Goal: Check status: Check status

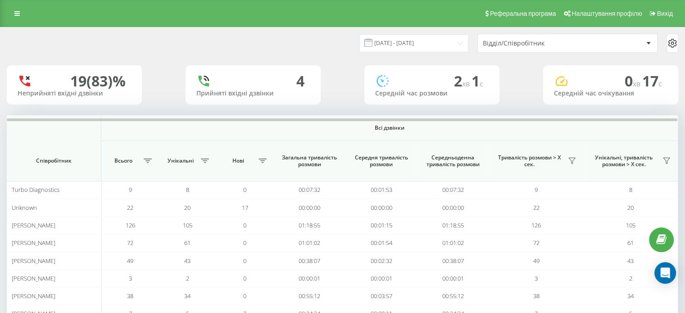
click at [16, 6] on div "Реферальна програма Налаштування профілю Вихід" at bounding box center [342, 13] width 685 height 27
click at [19, 13] on icon at bounding box center [16, 13] width 5 height 6
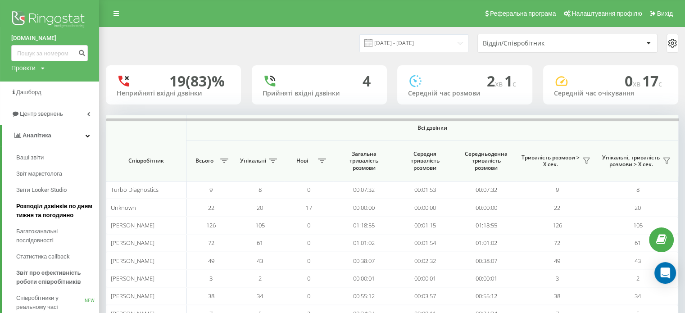
scroll to position [52, 0]
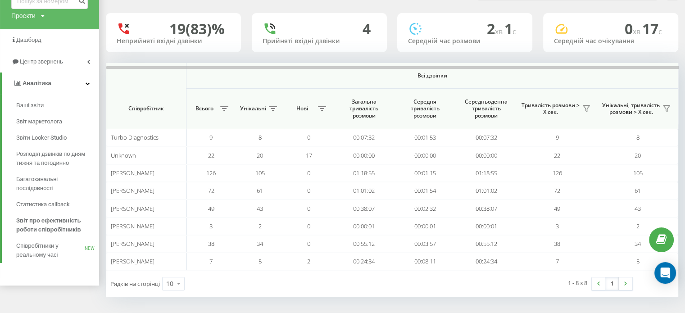
click at [344, 89] on th "Загальна тривалість розмови" at bounding box center [363, 109] width 61 height 41
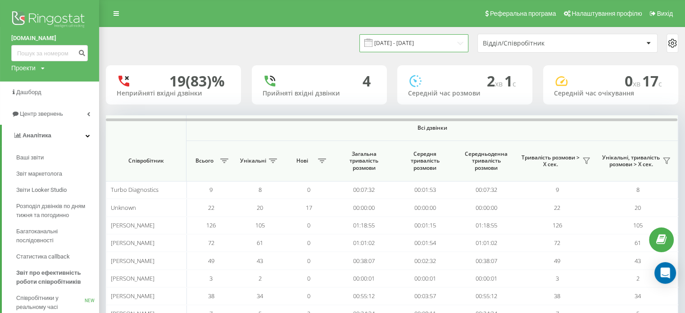
click at [438, 46] on input "[DATE] - [DATE]" at bounding box center [413, 43] width 109 height 18
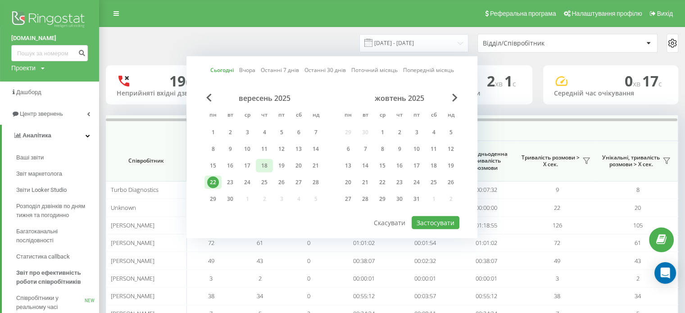
click at [266, 164] on div "18" at bounding box center [265, 166] width 12 height 12
click at [432, 223] on button "Застосувати" at bounding box center [436, 222] width 48 height 13
type input "[DATE] - [DATE]"
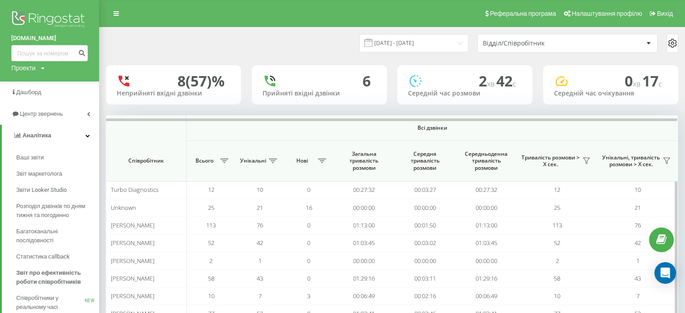
scroll to position [70, 0]
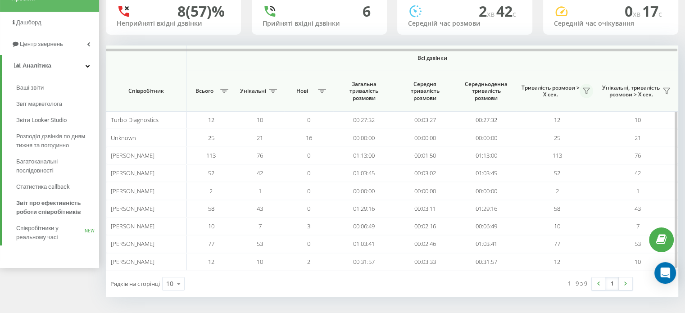
click at [585, 91] on icon at bounding box center [586, 91] width 6 height 6
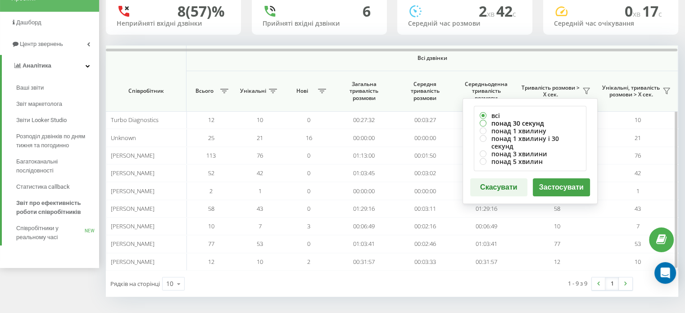
click at [519, 123] on label "понад 30 секунд" at bounding box center [530, 123] width 101 height 8
radio input "true"
click at [562, 178] on button "Застосувати" at bounding box center [561, 187] width 57 height 18
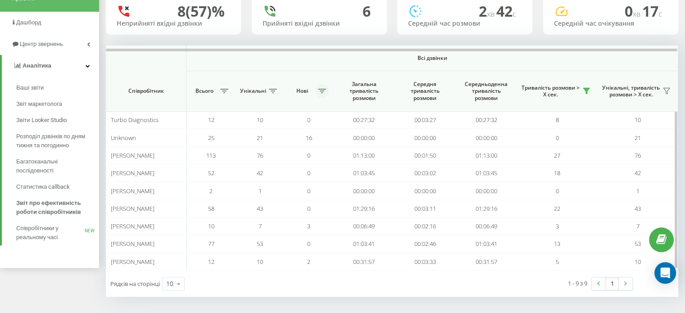
scroll to position [0, 0]
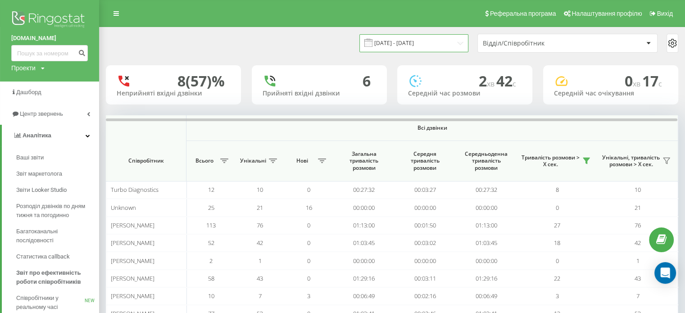
click at [414, 41] on input "[DATE] - [DATE]" at bounding box center [413, 43] width 109 height 18
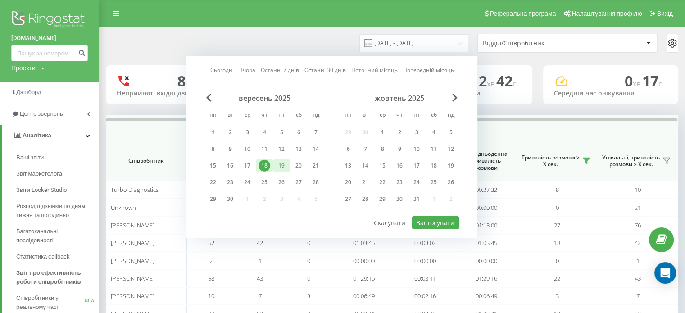
click at [282, 159] on div "19" at bounding box center [281, 166] width 17 height 14
click at [445, 220] on button "Застосувати" at bounding box center [436, 222] width 48 height 13
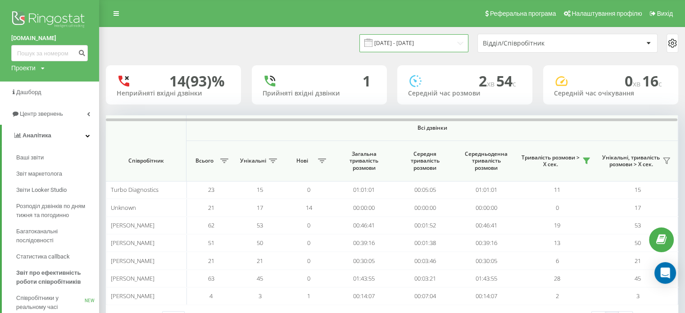
click at [416, 43] on input "[DATE] - [DATE]" at bounding box center [413, 43] width 109 height 18
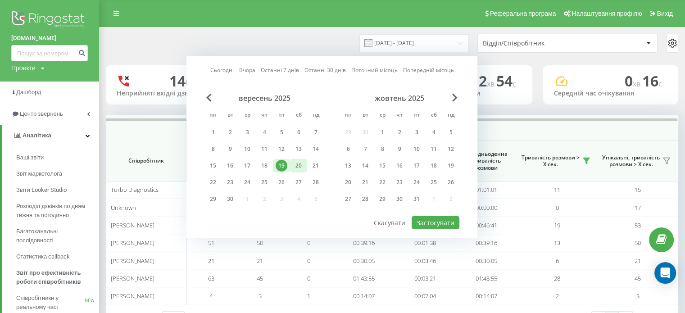
click at [303, 162] on div "20" at bounding box center [299, 166] width 12 height 12
click at [441, 221] on button "Застосувати" at bounding box center [436, 222] width 48 height 13
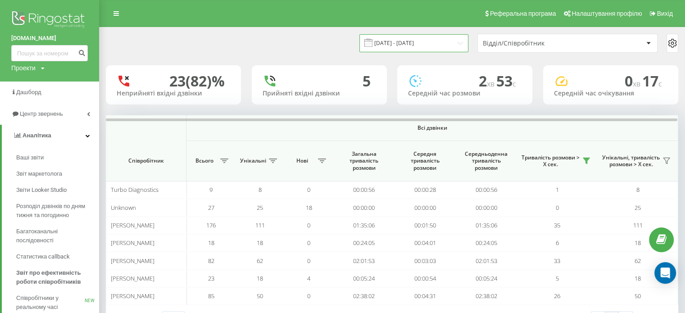
click at [401, 37] on input "[DATE] - [DATE]" at bounding box center [413, 43] width 109 height 18
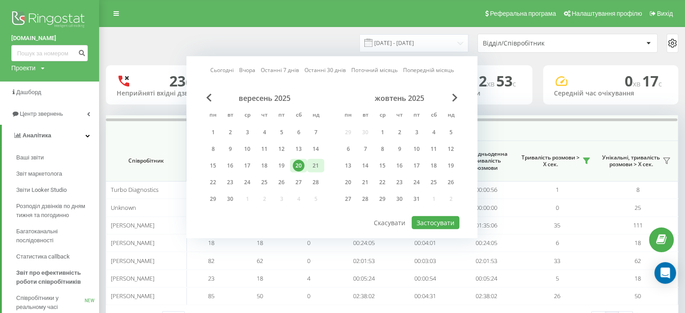
click at [312, 160] on div "21" at bounding box center [316, 166] width 12 height 12
click at [438, 218] on button "Застосувати" at bounding box center [436, 222] width 48 height 13
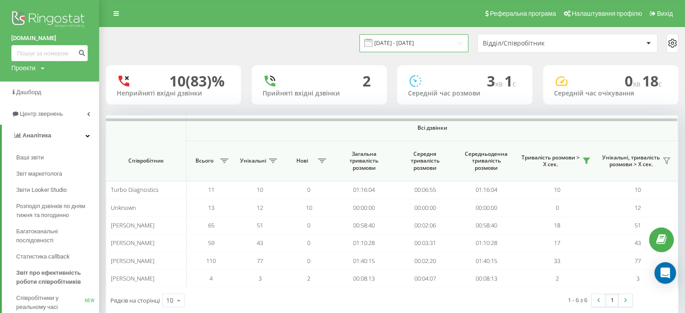
click at [426, 48] on input "[DATE] - [DATE]" at bounding box center [413, 43] width 109 height 18
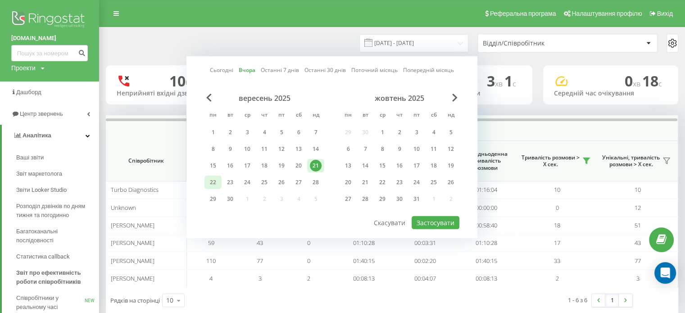
click at [216, 177] on div "22" at bounding box center [213, 183] width 12 height 12
click at [444, 216] on button "Застосувати" at bounding box center [436, 222] width 48 height 13
type input "[DATE] - [DATE]"
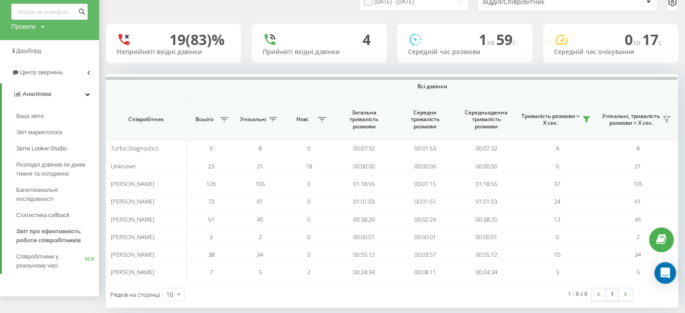
scroll to position [41, 0]
